Goal: Task Accomplishment & Management: Use online tool/utility

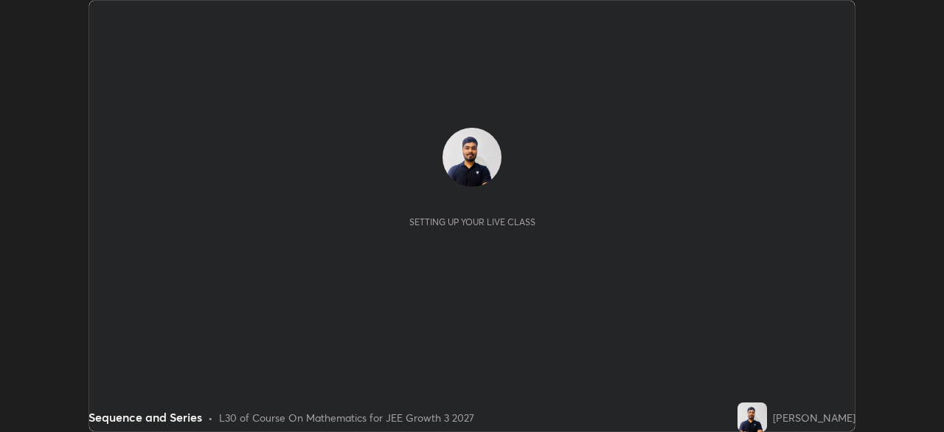
scroll to position [432, 944]
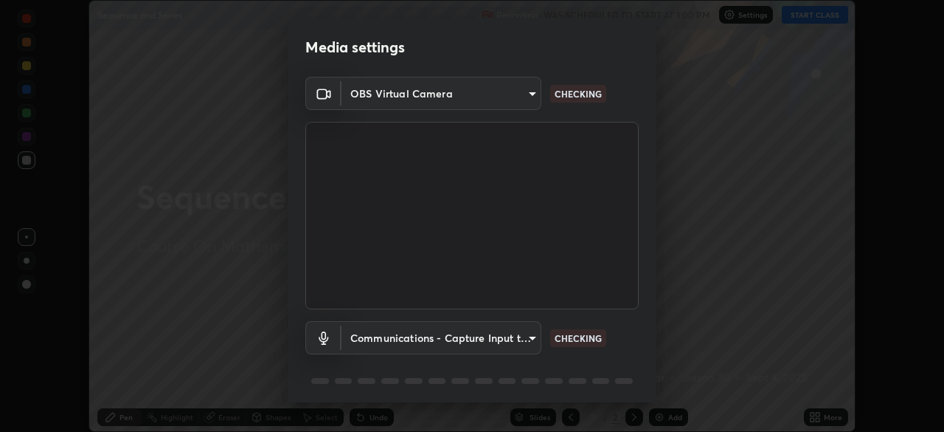
type input "749e0668deb15a5b4ed02f8be8c2450ea6d0e17749dddc72fd410e13731b58d9"
type input "communications"
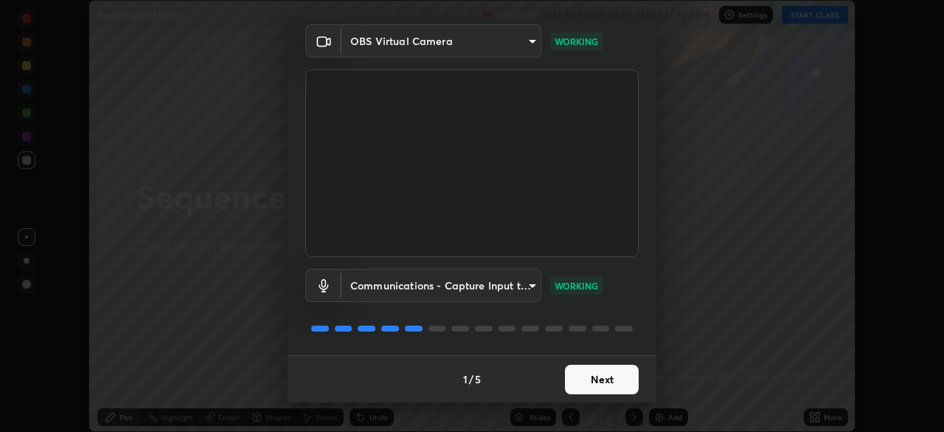
click at [616, 378] on button "Next" at bounding box center [602, 379] width 74 height 30
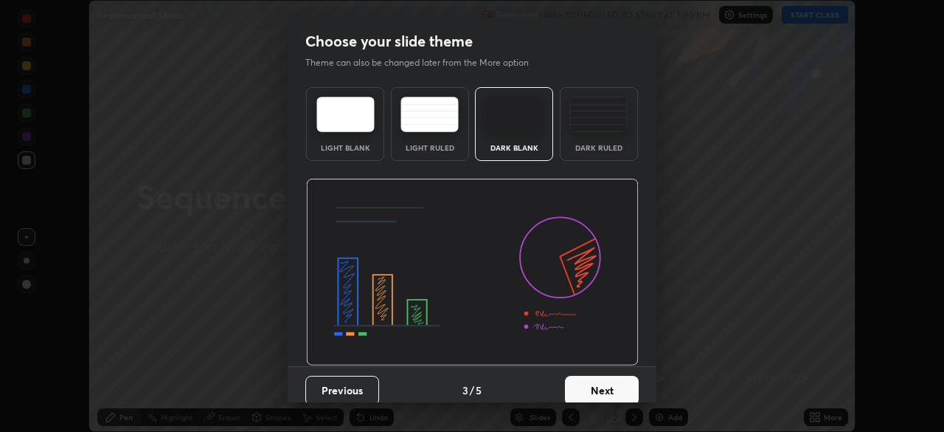
click at [621, 382] on button "Next" at bounding box center [602, 391] width 74 height 30
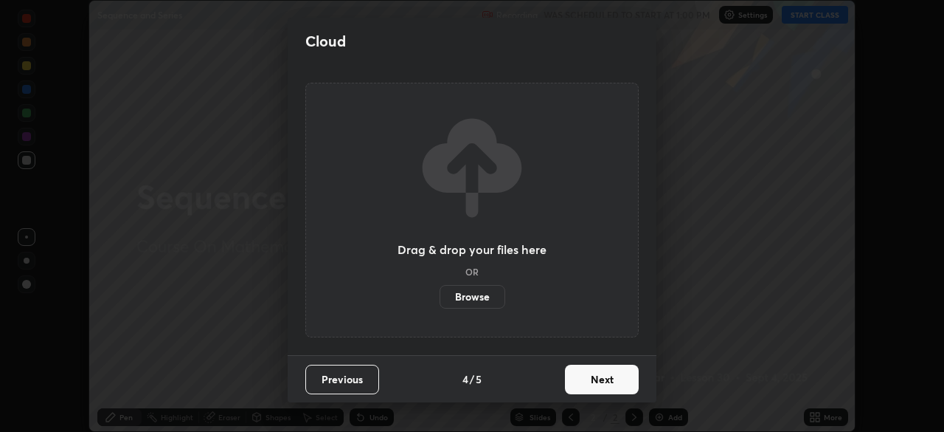
click at [623, 383] on button "Next" at bounding box center [602, 379] width 74 height 30
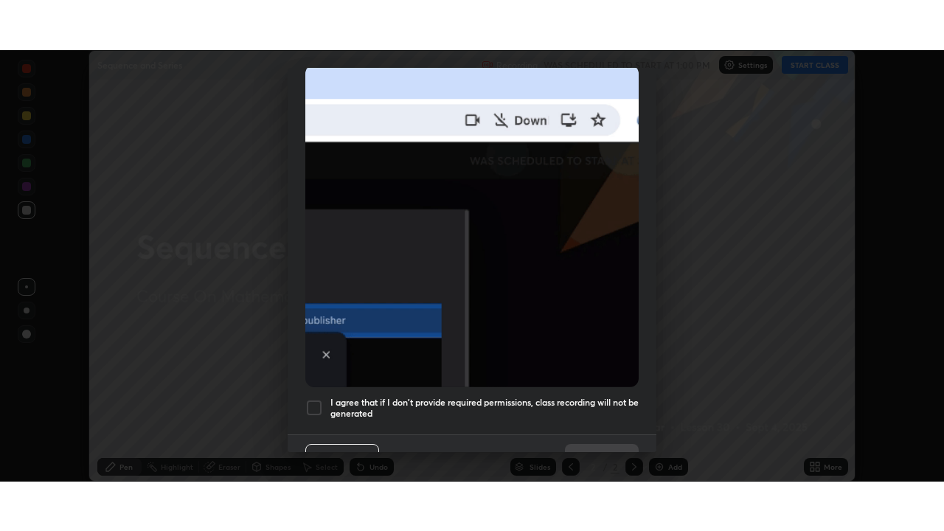
scroll to position [353, 0]
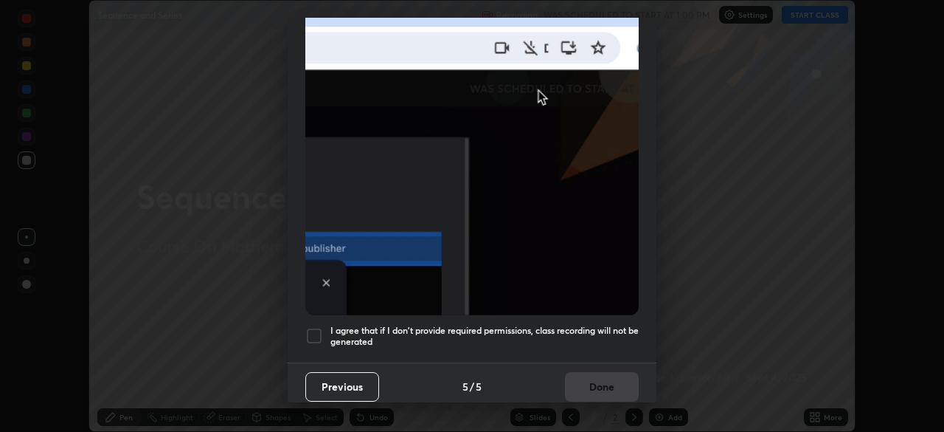
click at [600, 325] on h5 "I agree that if I don't provide required permissions, class recording will not …" at bounding box center [485, 336] width 308 height 23
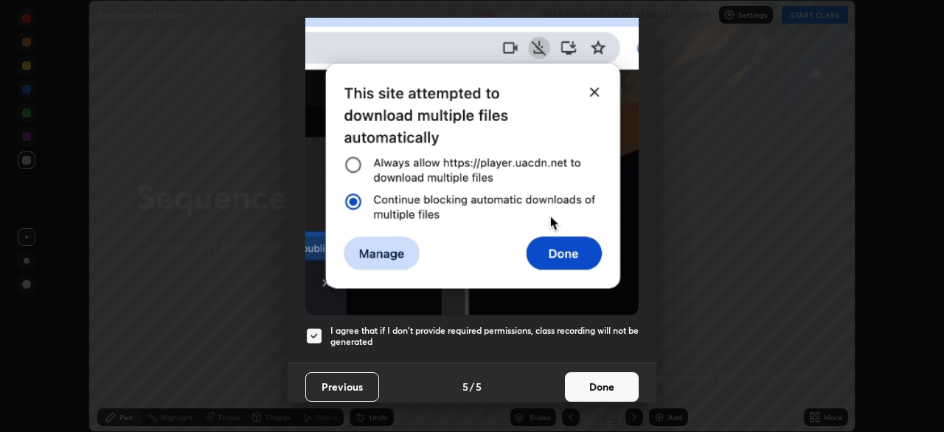
click at [603, 374] on button "Done" at bounding box center [602, 387] width 74 height 30
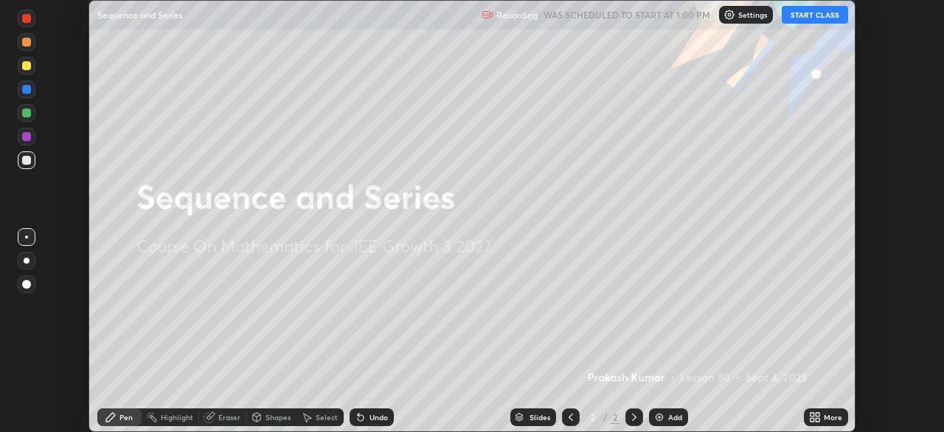
click at [828, 17] on button "START CLASS" at bounding box center [815, 15] width 66 height 18
click at [817, 414] on icon at bounding box center [818, 414] width 4 height 4
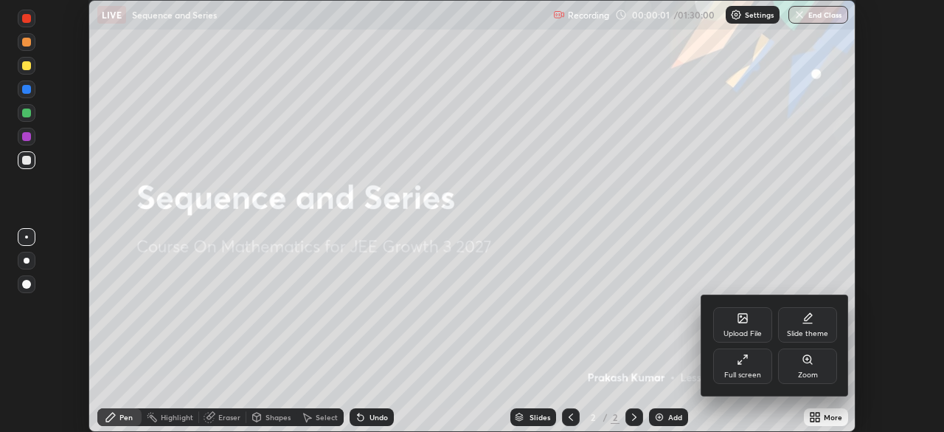
click at [758, 361] on div "Full screen" at bounding box center [742, 365] width 59 height 35
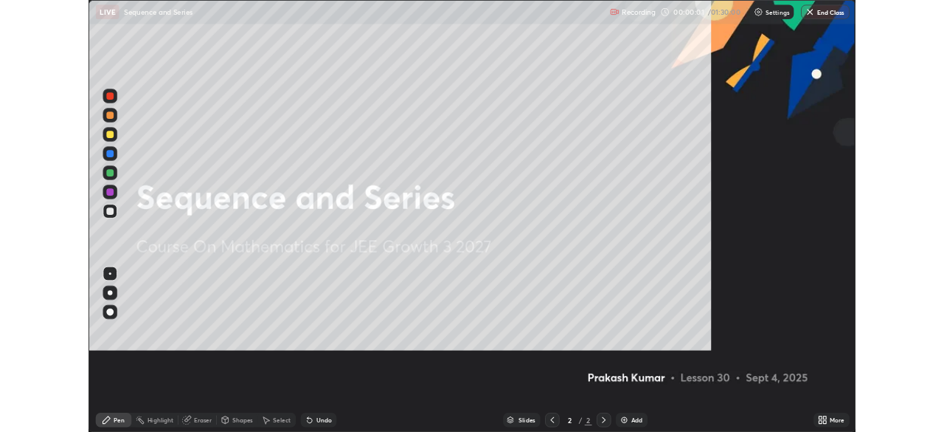
scroll to position [531, 944]
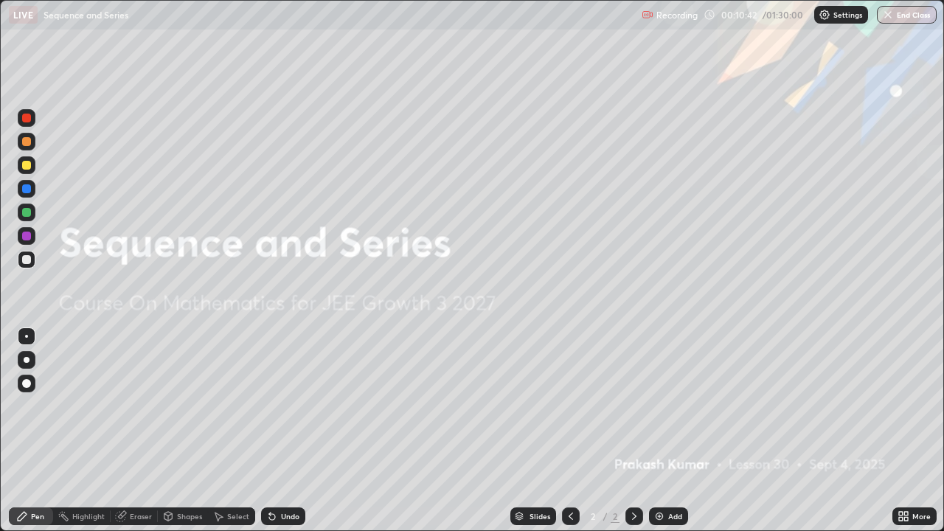
click at [670, 431] on div "Add" at bounding box center [675, 516] width 14 height 7
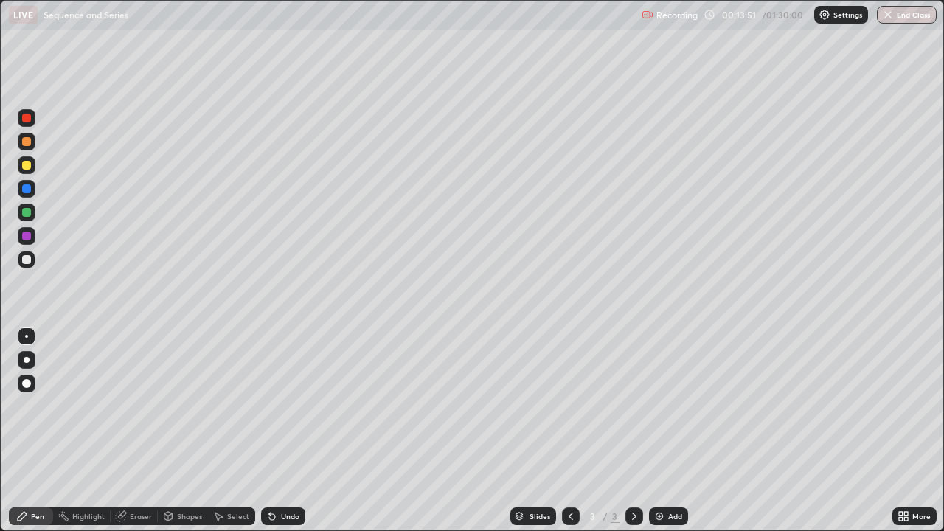
click at [35, 168] on div at bounding box center [27, 165] width 18 height 18
click at [275, 431] on icon at bounding box center [272, 517] width 12 height 12
click at [135, 431] on div "Eraser" at bounding box center [134, 517] width 47 height 18
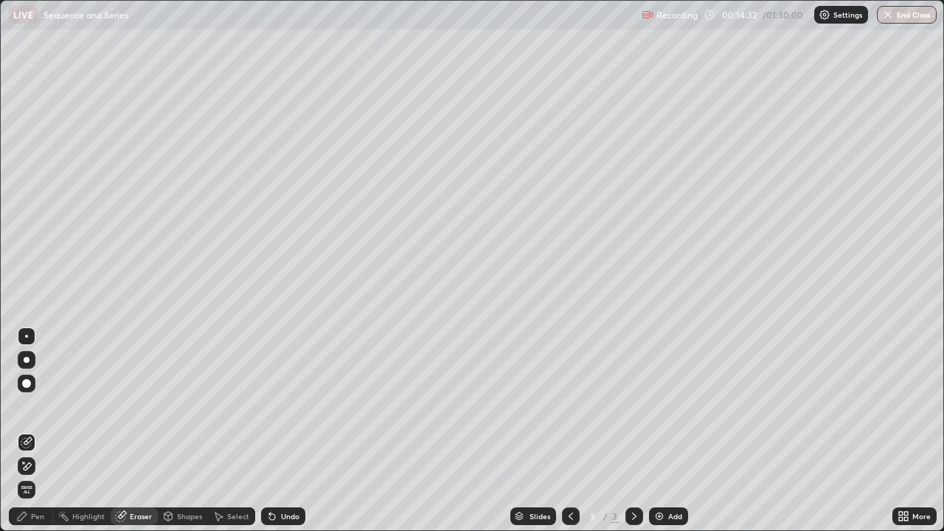
click at [46, 431] on div "Pen" at bounding box center [31, 517] width 44 height 18
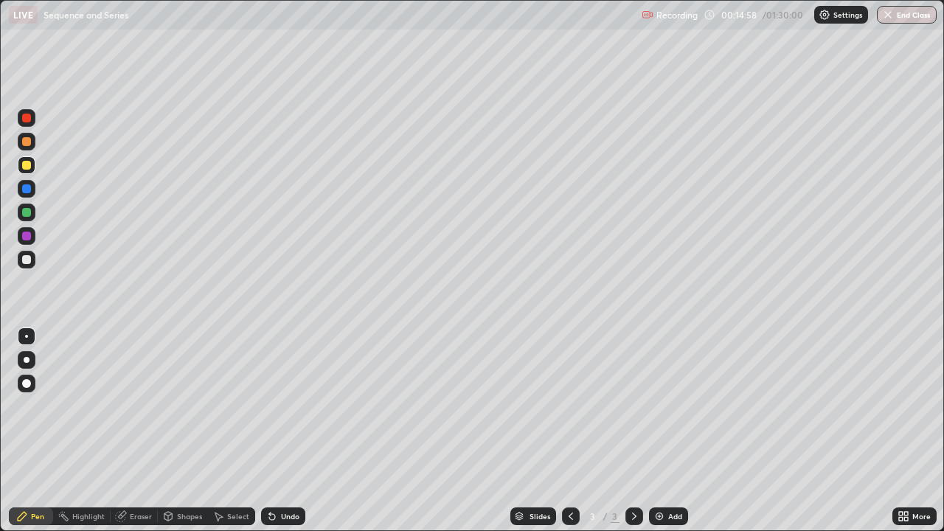
click at [32, 261] on div at bounding box center [27, 260] width 18 height 18
click at [31, 173] on div at bounding box center [27, 165] width 18 height 18
click at [287, 431] on div "Undo" at bounding box center [290, 516] width 18 height 7
click at [291, 431] on div "Undo" at bounding box center [290, 516] width 18 height 7
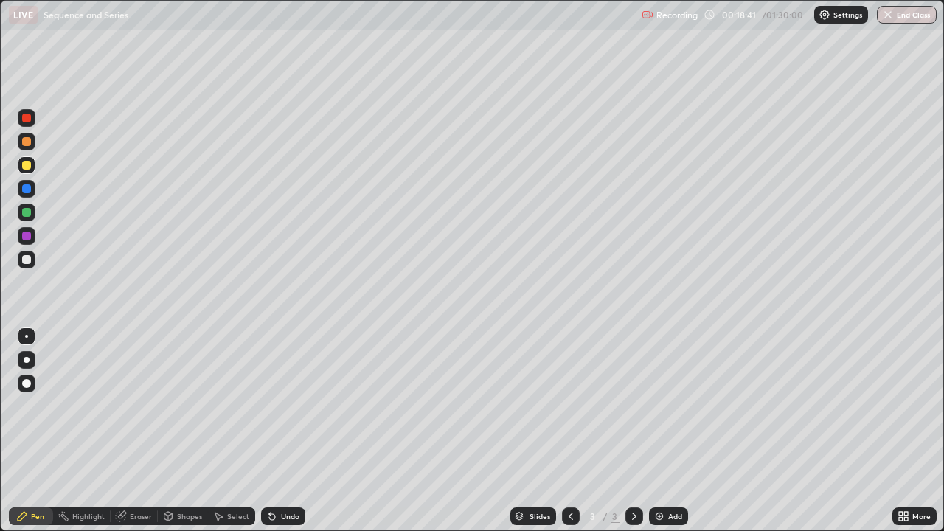
click at [28, 263] on div at bounding box center [26, 259] width 9 height 9
click at [27, 142] on div at bounding box center [26, 141] width 9 height 9
click at [26, 266] on div at bounding box center [27, 260] width 18 height 18
click at [21, 213] on div at bounding box center [27, 213] width 18 height 18
click at [27, 165] on div at bounding box center [26, 165] width 9 height 9
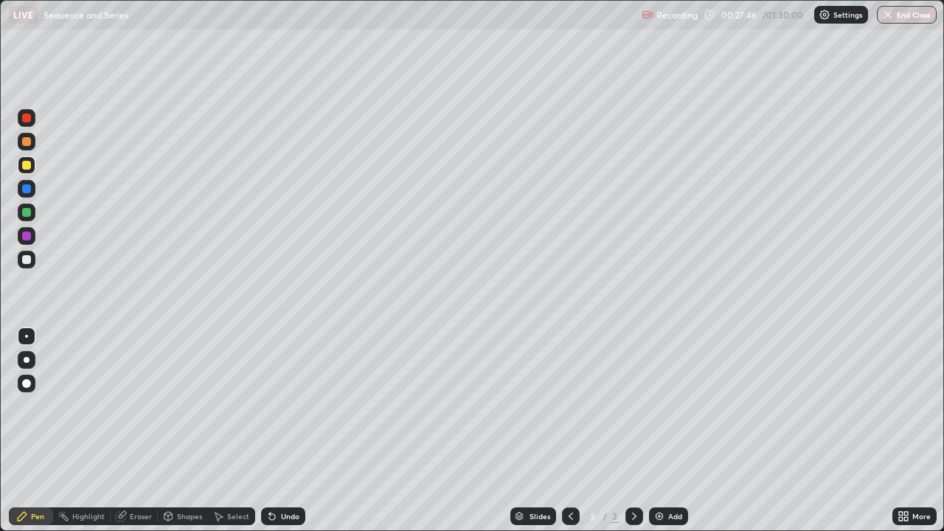
click at [665, 431] on div "Add" at bounding box center [668, 517] width 39 height 18
click at [26, 263] on div at bounding box center [26, 259] width 9 height 9
click at [26, 210] on div at bounding box center [26, 212] width 9 height 9
click at [33, 145] on div at bounding box center [27, 142] width 18 height 18
click at [20, 265] on div at bounding box center [27, 260] width 18 height 18
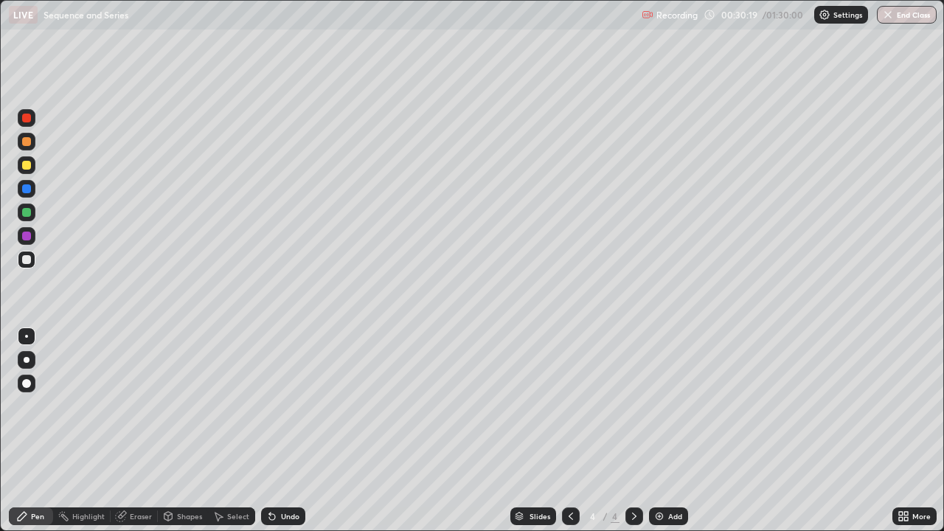
click at [286, 431] on div "Undo" at bounding box center [290, 516] width 18 height 7
click at [285, 431] on div "Undo" at bounding box center [283, 517] width 44 height 18
click at [283, 431] on div "Undo" at bounding box center [290, 516] width 18 height 7
click at [27, 165] on div at bounding box center [26, 165] width 9 height 9
click at [565, 431] on icon at bounding box center [571, 517] width 12 height 12
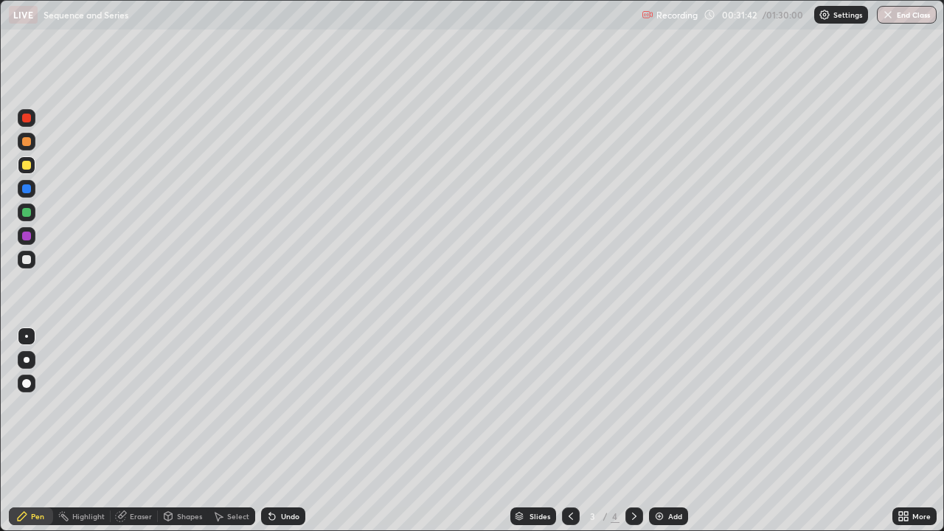
click at [633, 431] on icon at bounding box center [635, 517] width 12 height 12
click at [660, 431] on div "Add" at bounding box center [668, 517] width 39 height 18
click at [27, 259] on div at bounding box center [26, 259] width 9 height 9
click at [27, 168] on div at bounding box center [26, 165] width 9 height 9
click at [233, 431] on div "Select" at bounding box center [238, 516] width 22 height 7
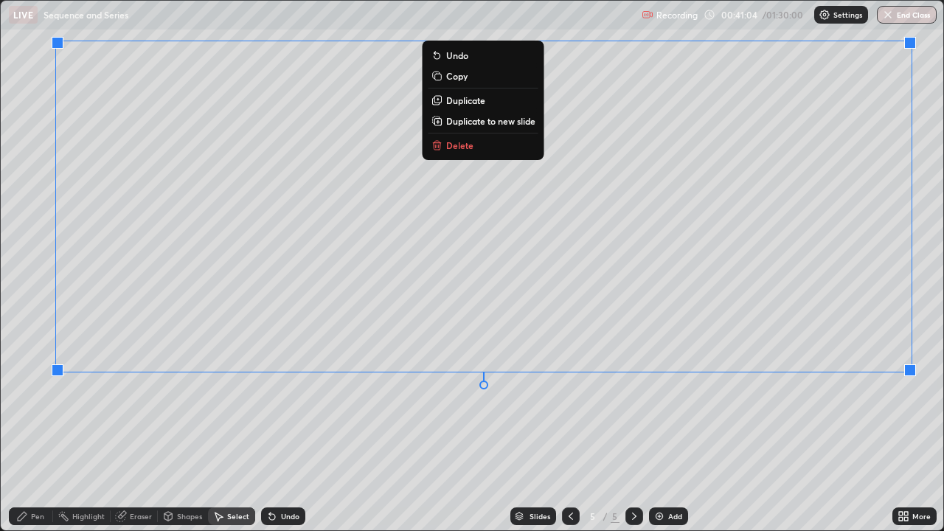
click at [29, 431] on div "Pen" at bounding box center [31, 517] width 44 height 18
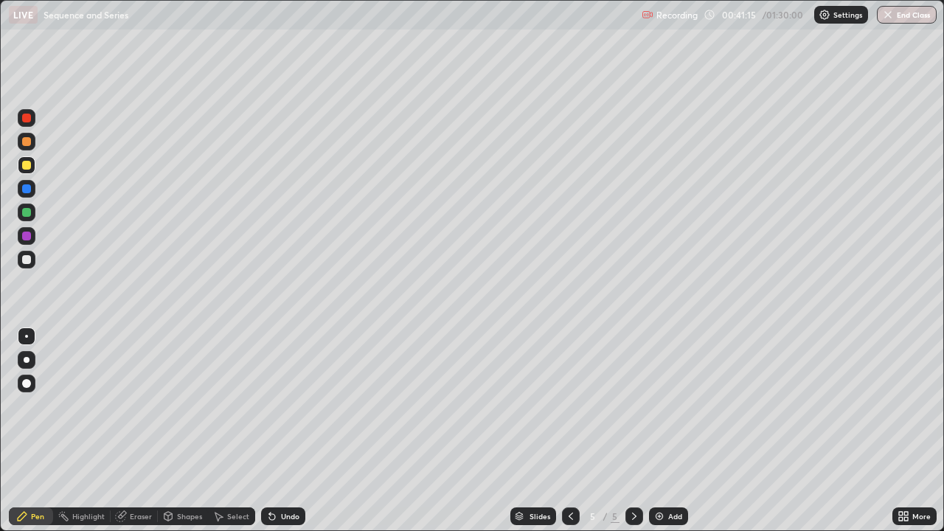
click at [281, 431] on div "Undo" at bounding box center [290, 516] width 18 height 7
click at [283, 431] on div "Undo" at bounding box center [290, 516] width 18 height 7
click at [575, 431] on icon at bounding box center [571, 517] width 12 height 12
click at [22, 267] on div at bounding box center [27, 260] width 18 height 18
click at [632, 431] on icon at bounding box center [635, 517] width 12 height 12
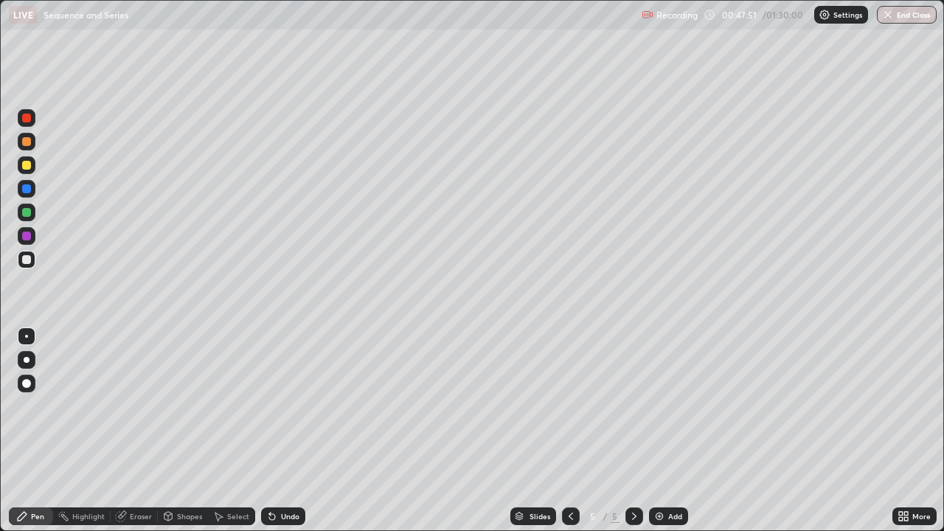
click at [570, 431] on icon at bounding box center [571, 517] width 12 height 12
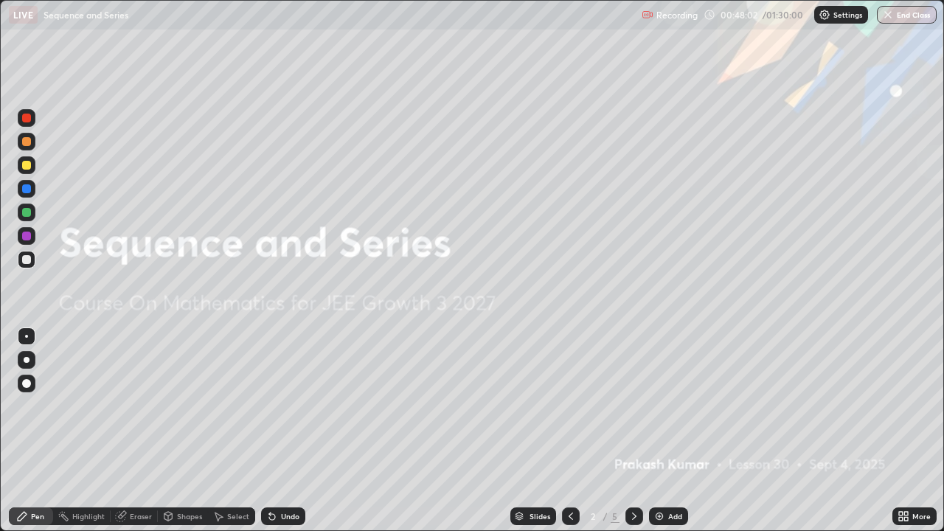
click at [633, 431] on icon at bounding box center [635, 517] width 12 height 12
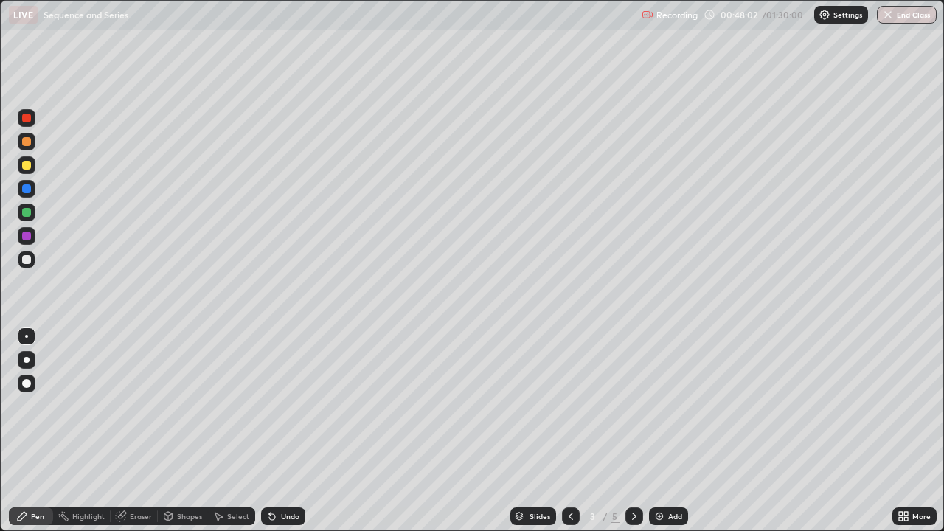
click at [633, 431] on icon at bounding box center [634, 516] width 4 height 7
click at [633, 431] on icon at bounding box center [635, 517] width 12 height 12
click at [637, 431] on icon at bounding box center [635, 517] width 12 height 12
click at [571, 431] on icon at bounding box center [571, 517] width 12 height 12
click at [633, 431] on icon at bounding box center [635, 517] width 12 height 12
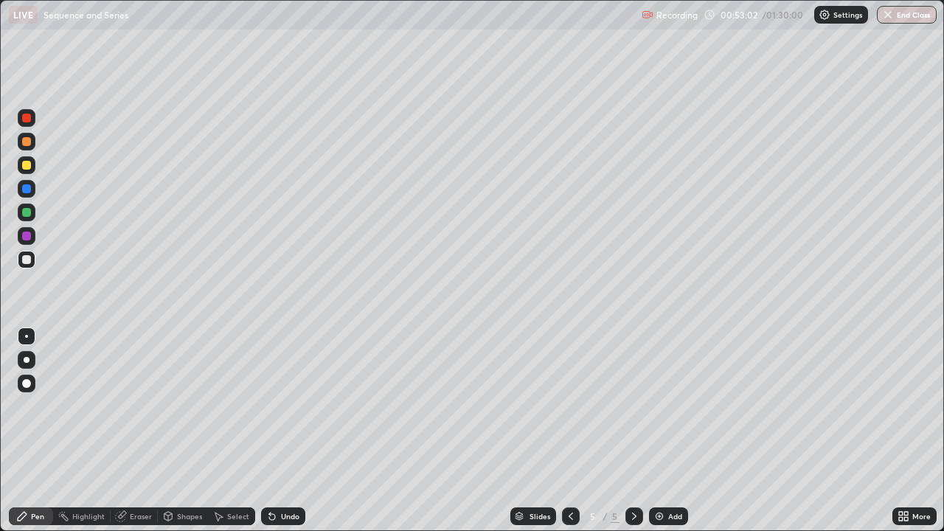
click at [665, 431] on div "Add" at bounding box center [668, 517] width 39 height 18
click at [147, 431] on div "Eraser" at bounding box center [134, 517] width 47 height 18
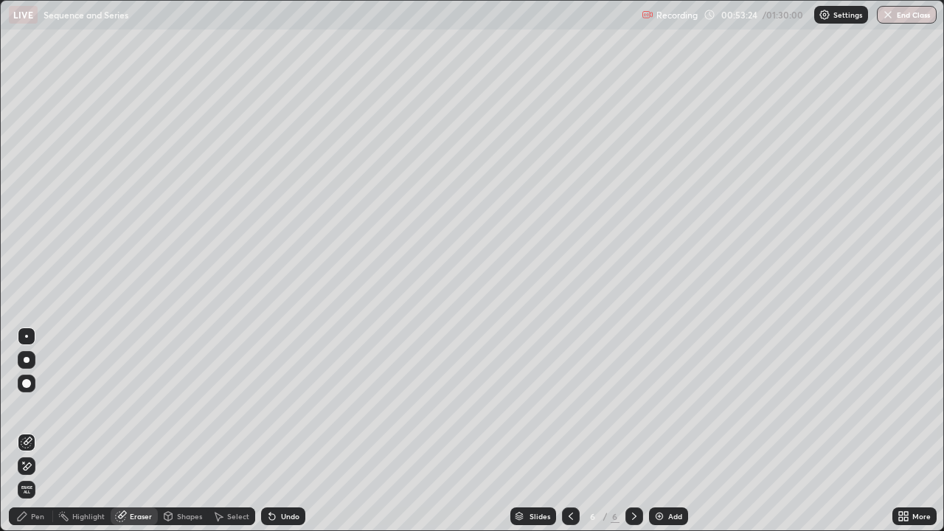
click at [36, 431] on div "Pen" at bounding box center [37, 516] width 13 height 7
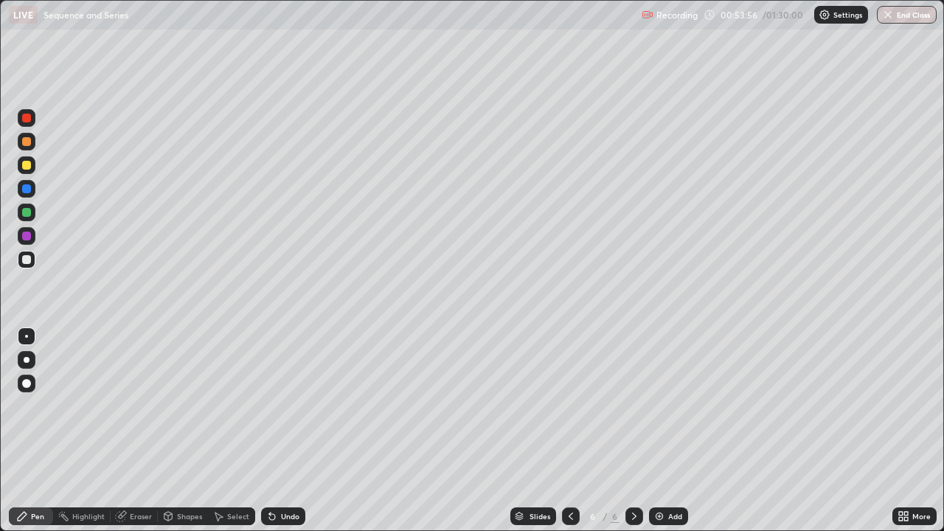
click at [273, 431] on icon at bounding box center [272, 517] width 12 height 12
click at [270, 431] on icon at bounding box center [272, 517] width 6 height 6
click at [276, 431] on div "Undo" at bounding box center [283, 517] width 44 height 18
click at [278, 431] on div "Undo" at bounding box center [283, 517] width 44 height 18
click at [139, 431] on div "Eraser" at bounding box center [141, 516] width 22 height 7
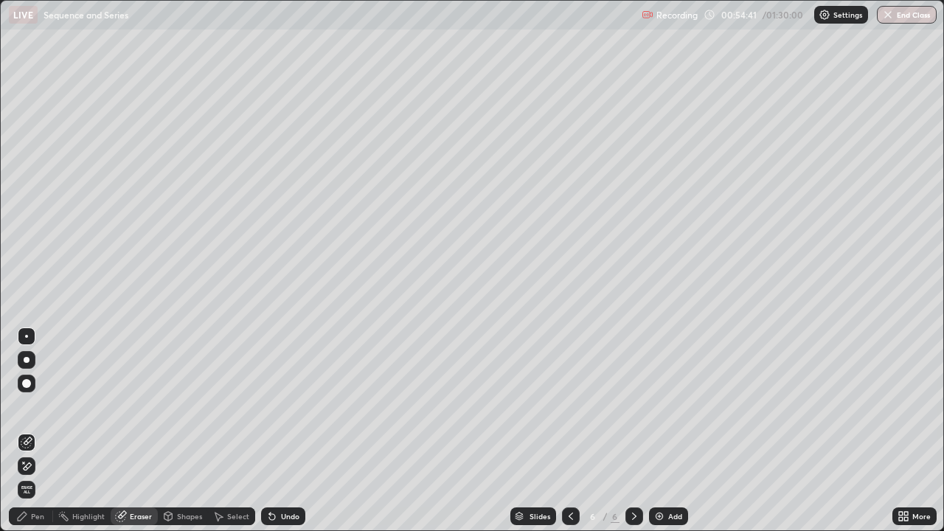
click at [41, 431] on div "Pen" at bounding box center [31, 517] width 44 height 18
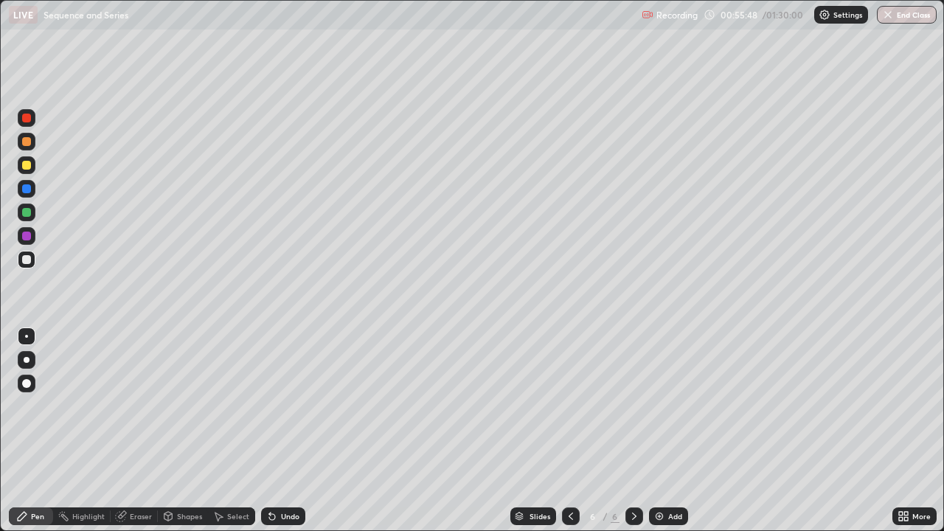
click at [27, 214] on div at bounding box center [26, 212] width 9 height 9
click at [668, 431] on div "Add" at bounding box center [675, 516] width 14 height 7
click at [32, 259] on div at bounding box center [27, 260] width 18 height 18
click at [281, 431] on div "Undo" at bounding box center [290, 516] width 18 height 7
click at [289, 431] on div "Undo" at bounding box center [290, 516] width 18 height 7
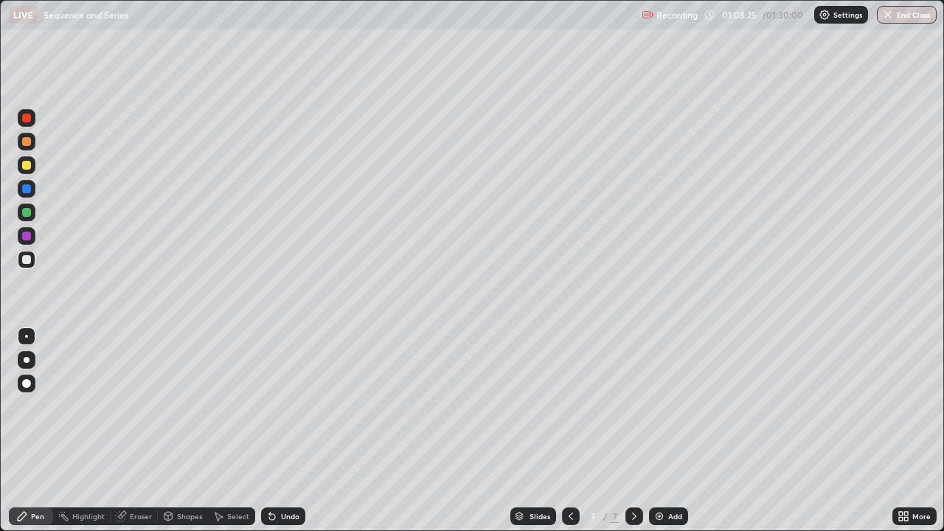
click at [27, 165] on div at bounding box center [26, 165] width 9 height 9
click at [30, 261] on div at bounding box center [26, 259] width 9 height 9
click at [570, 431] on icon at bounding box center [571, 517] width 12 height 12
click at [569, 431] on icon at bounding box center [571, 517] width 12 height 12
click at [633, 431] on icon at bounding box center [635, 517] width 12 height 12
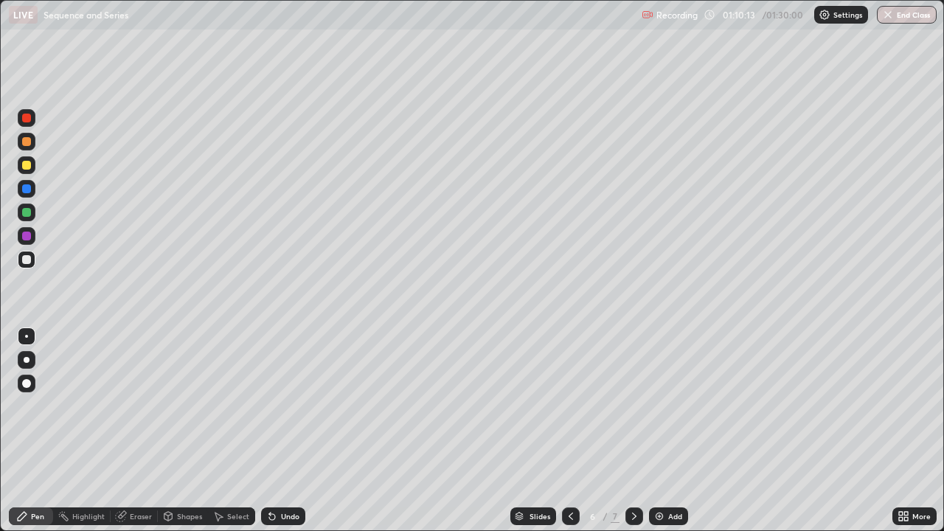
click at [634, 431] on div at bounding box center [635, 517] width 18 height 18
click at [634, 431] on icon at bounding box center [634, 516] width 4 height 7
click at [576, 431] on div at bounding box center [571, 517] width 18 height 30
click at [626, 431] on div at bounding box center [635, 517] width 18 height 18
click at [925, 431] on div "More" at bounding box center [922, 516] width 18 height 7
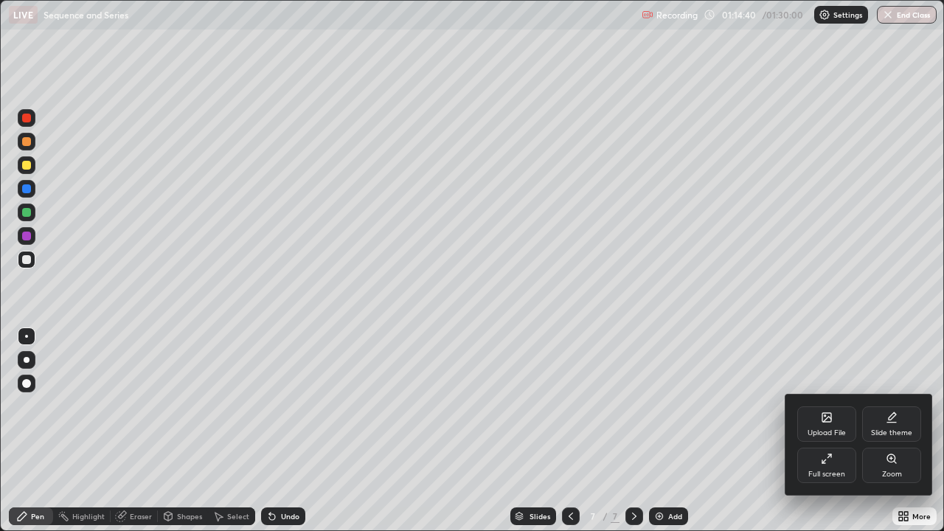
click at [833, 431] on div "Full screen" at bounding box center [827, 474] width 37 height 7
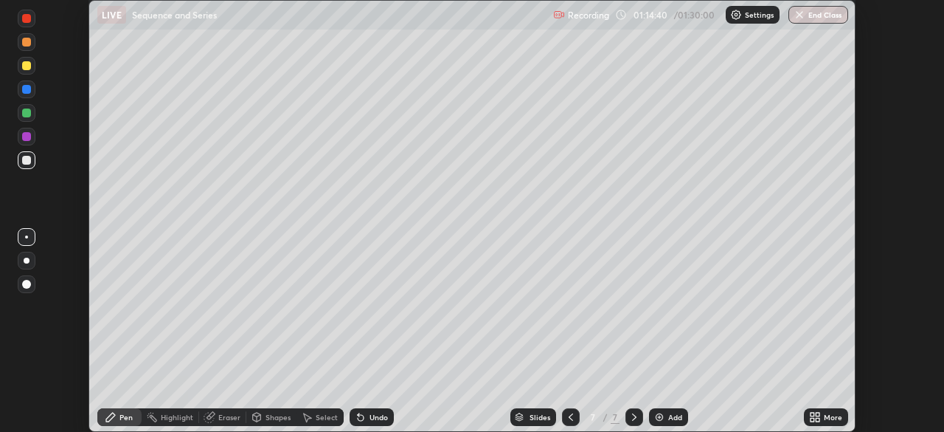
scroll to position [73342, 72829]
click at [817, 14] on button "End Class" at bounding box center [819, 15] width 60 height 18
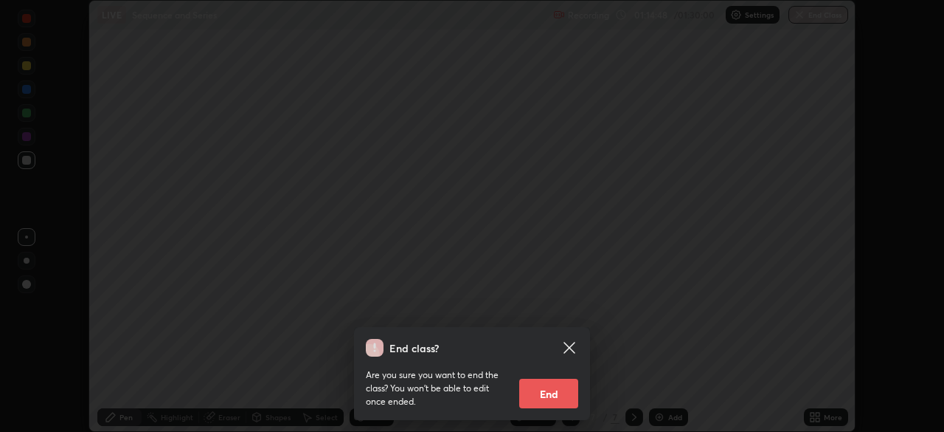
click at [548, 400] on button "End" at bounding box center [548, 393] width 59 height 30
